Goal: Transaction & Acquisition: Purchase product/service

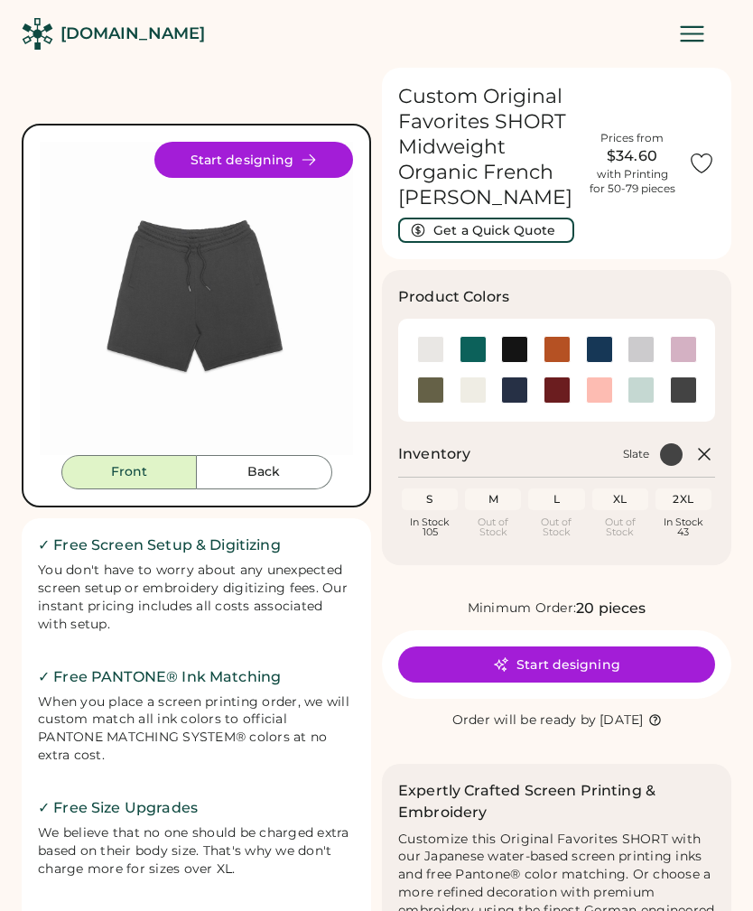
click at [165, 271] on img at bounding box center [196, 298] width 313 height 313
click at [467, 376] on div at bounding box center [472, 389] width 27 height 27
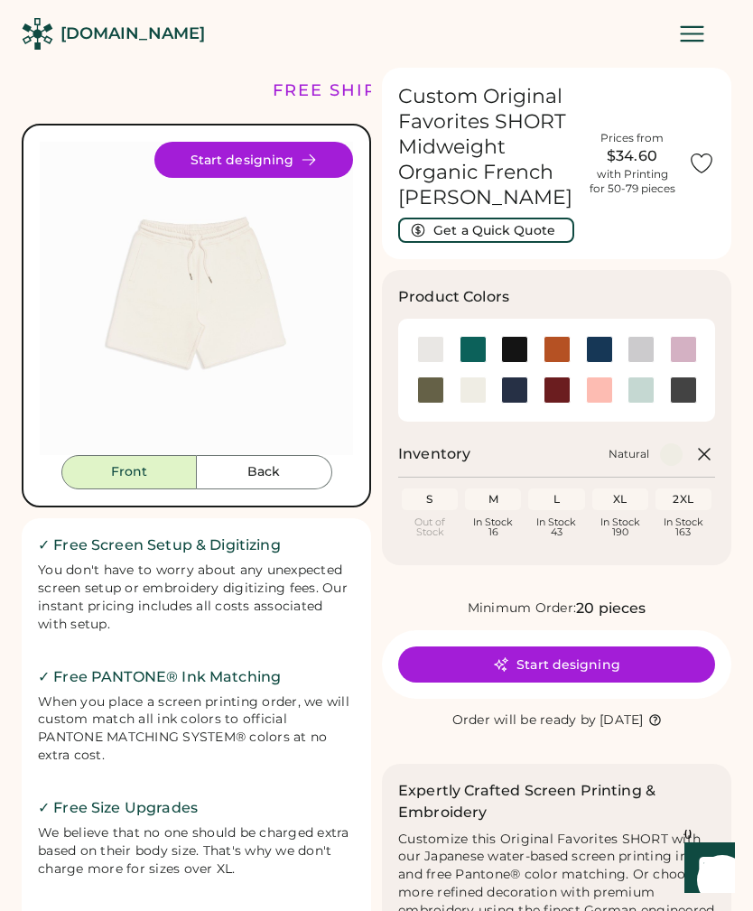
click at [181, 277] on img at bounding box center [196, 298] width 313 height 313
click at [255, 298] on img at bounding box center [196, 298] width 313 height 313
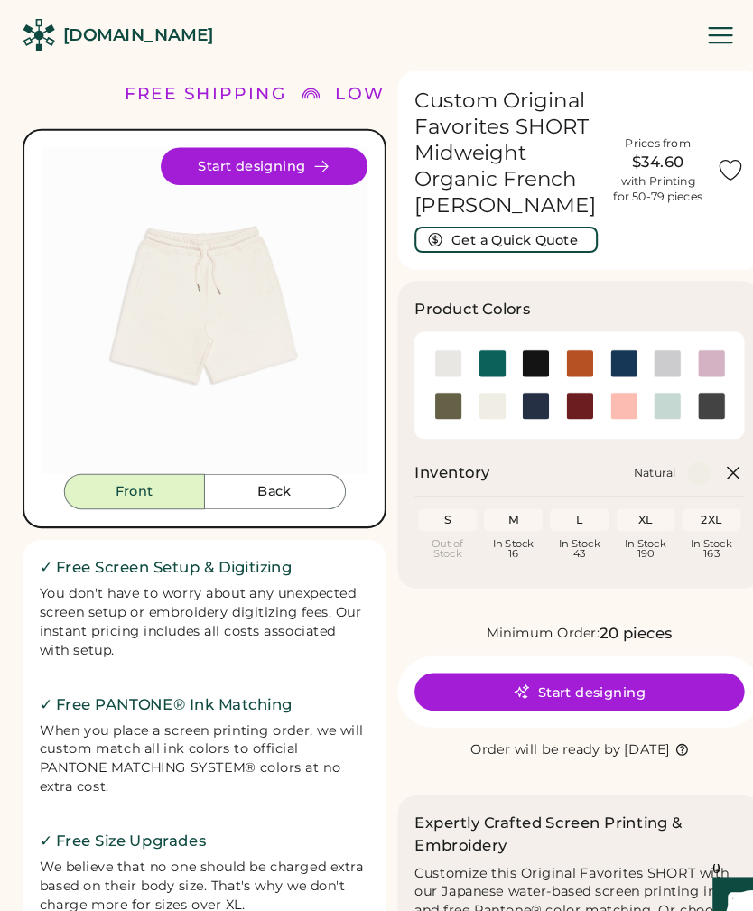
click at [263, 402] on img at bounding box center [196, 298] width 313 height 313
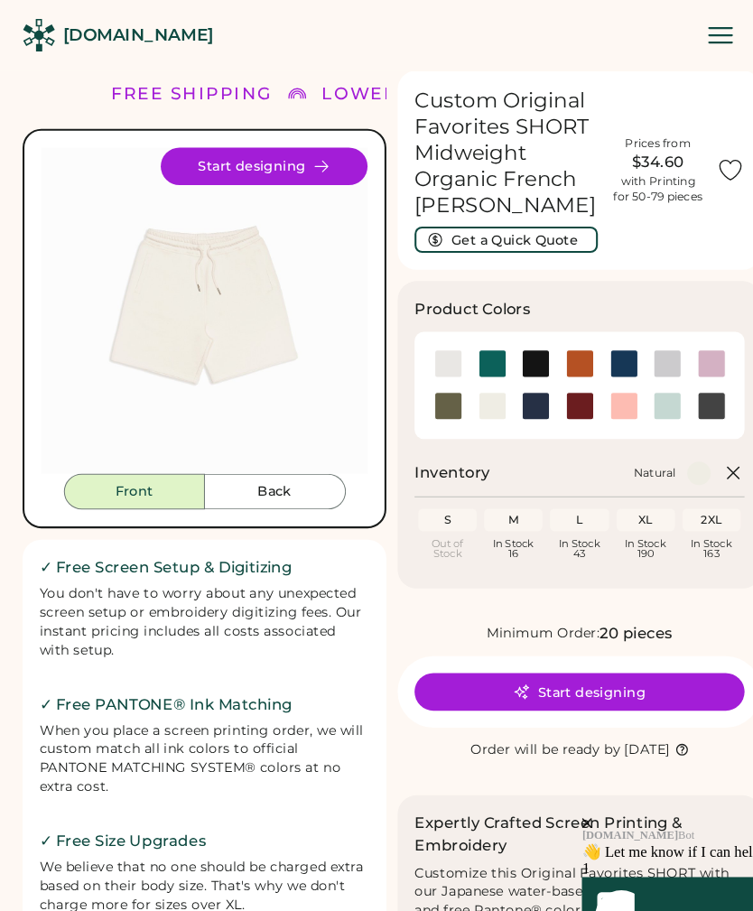
click at [278, 265] on img at bounding box center [196, 298] width 313 height 313
click at [256, 274] on img at bounding box center [196, 298] width 313 height 313
click at [313, 152] on icon at bounding box center [309, 160] width 16 height 16
